Goal: Transaction & Acquisition: Purchase product/service

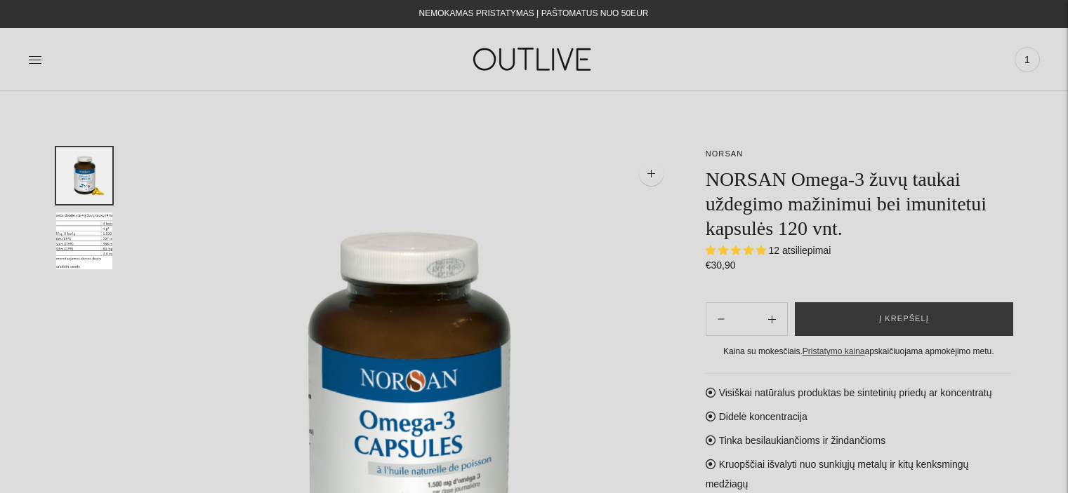
select select "**********"
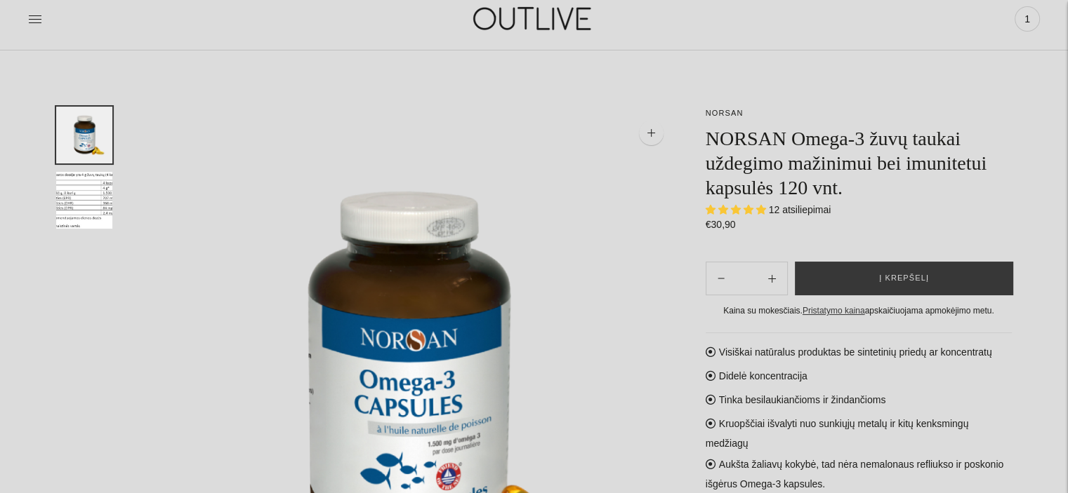
scroll to position [46, 0]
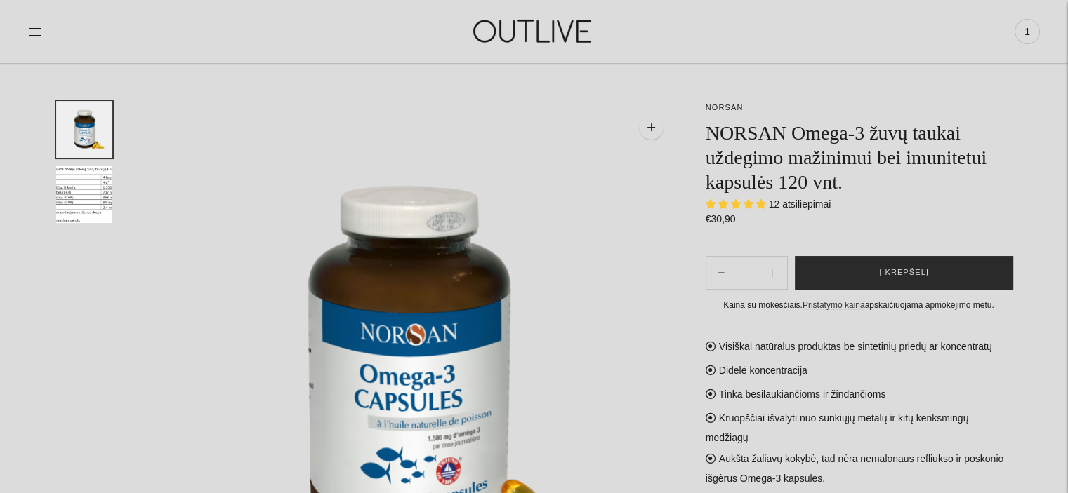
click at [873, 262] on button "Į krepšelį" at bounding box center [904, 273] width 218 height 34
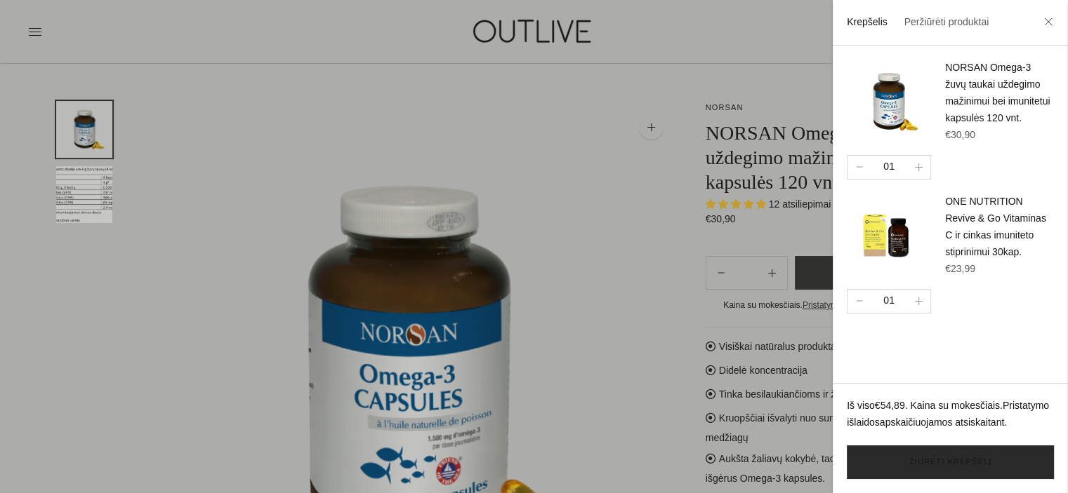
click at [907, 465] on link "Žiūrėti krepšelį" at bounding box center [949, 463] width 207 height 34
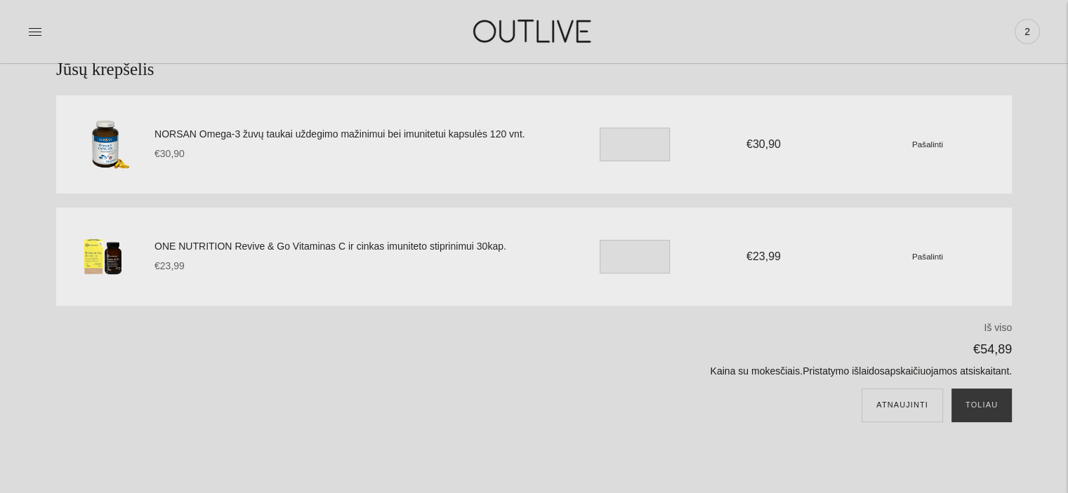
scroll to position [90, 0]
click at [926, 146] on small "Pašalinti" at bounding box center [927, 143] width 31 height 9
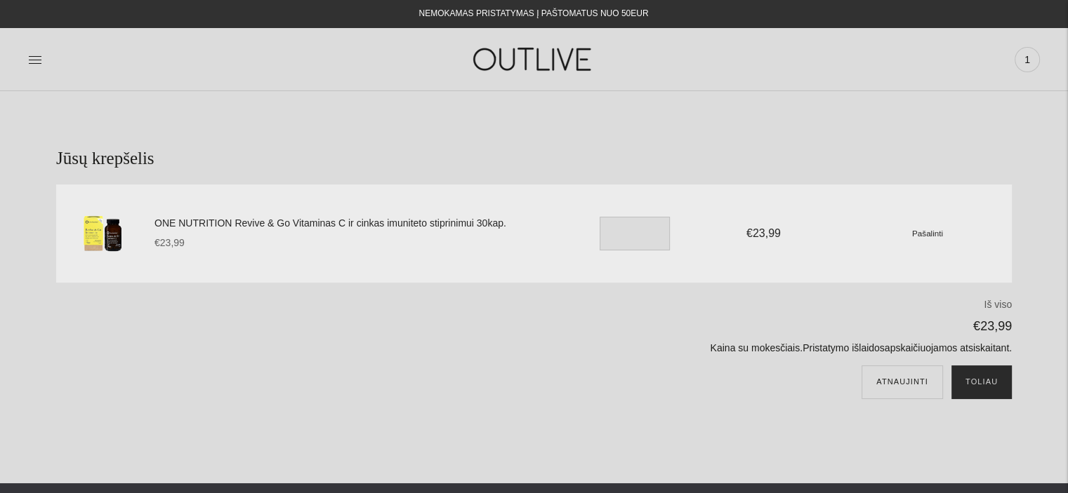
click at [972, 384] on button "Toliau" at bounding box center [981, 383] width 60 height 34
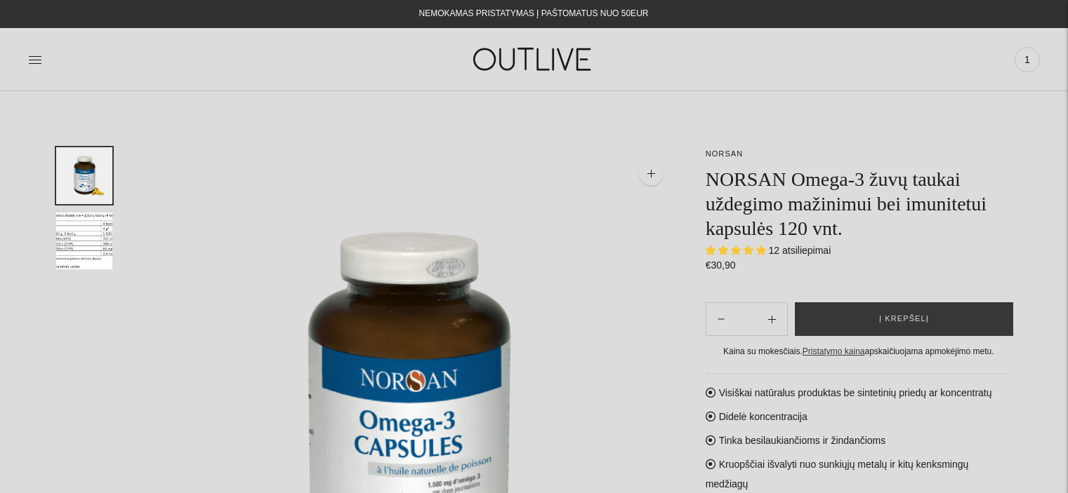
select select "**********"
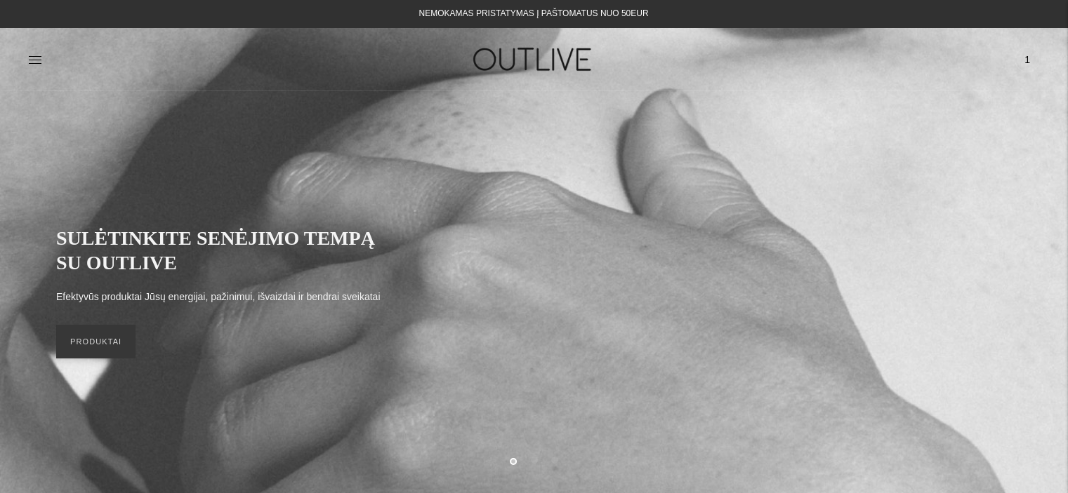
click at [1025, 60] on span "1" at bounding box center [1027, 60] width 20 height 20
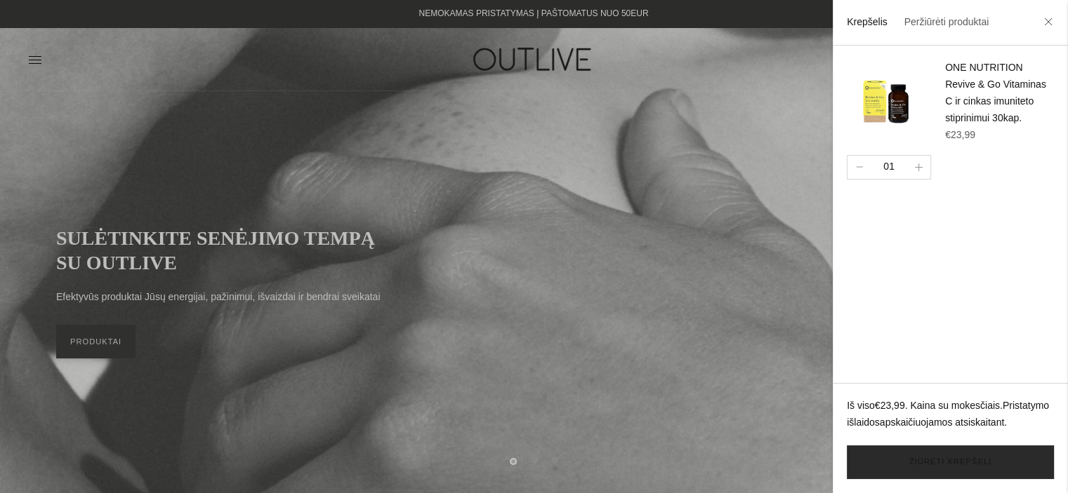
click at [932, 460] on link "Žiūrėti krepšelį" at bounding box center [949, 463] width 207 height 34
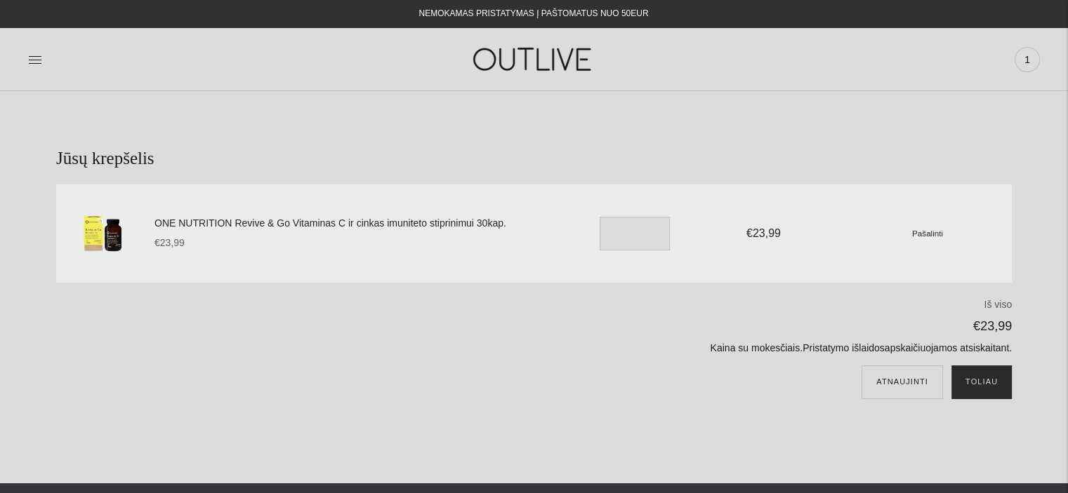
click at [976, 383] on button "Toliau" at bounding box center [981, 383] width 60 height 34
